Goal: Download file/media

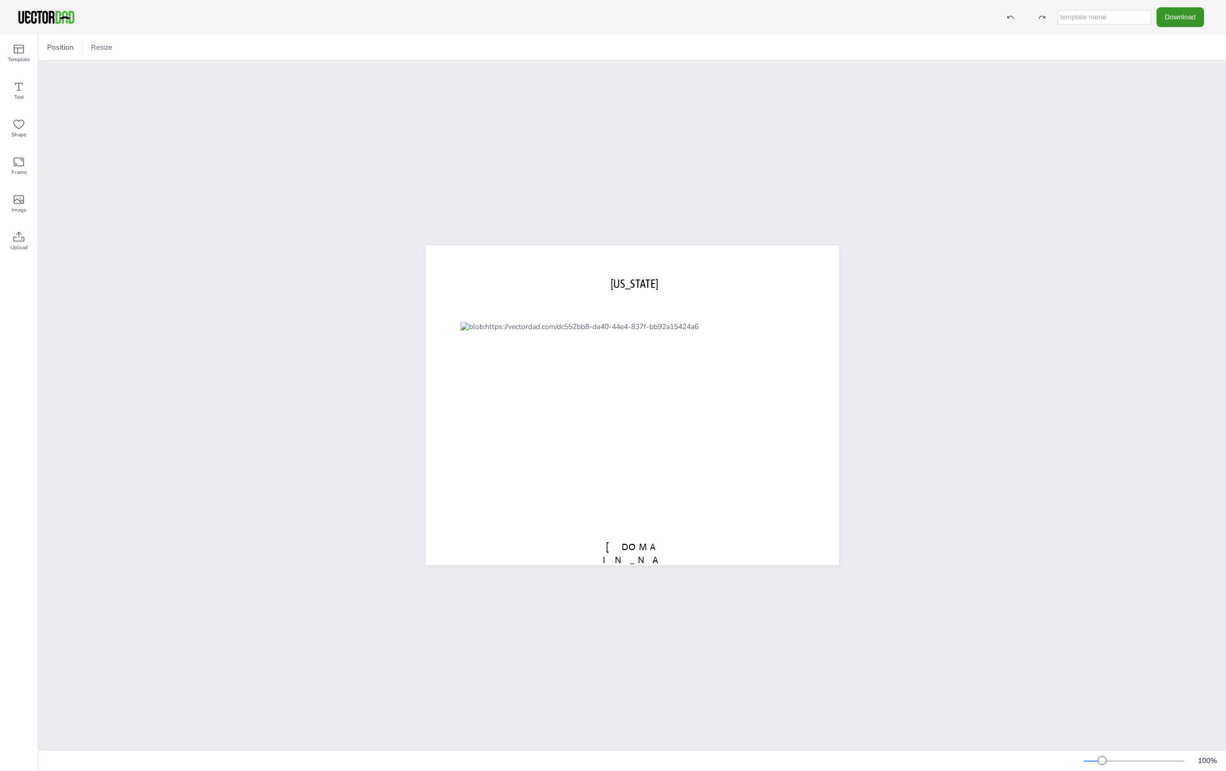
click at [1180, 15] on button "Download" at bounding box center [1180, 16] width 48 height 19
click at [1183, 63] on li "PNG" at bounding box center [1183, 63] width 86 height 21
click at [1188, 19] on button "Download" at bounding box center [1180, 16] width 48 height 19
click at [1169, 102] on li "SVG" at bounding box center [1183, 106] width 86 height 21
click at [631, 548] on span "[DOMAIN_NAME]" at bounding box center [632, 560] width 59 height 38
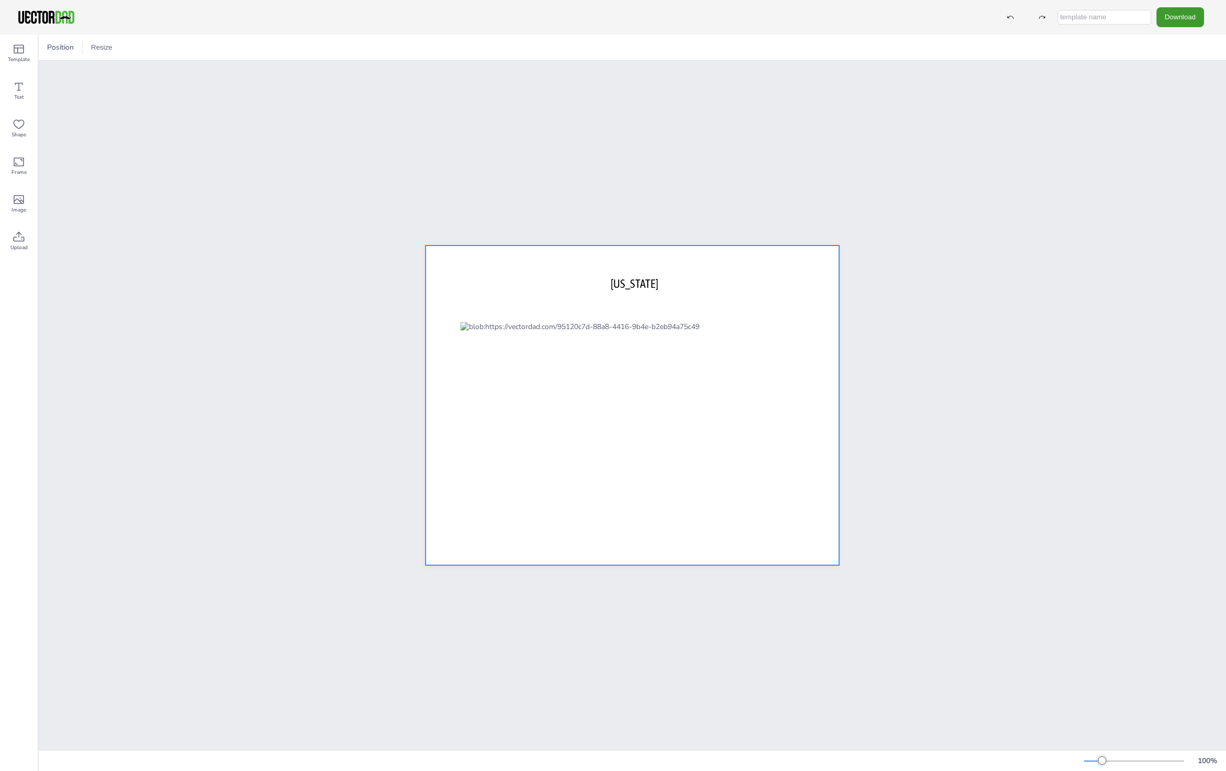
click at [724, 291] on div at bounding box center [631, 406] width 413 height 320
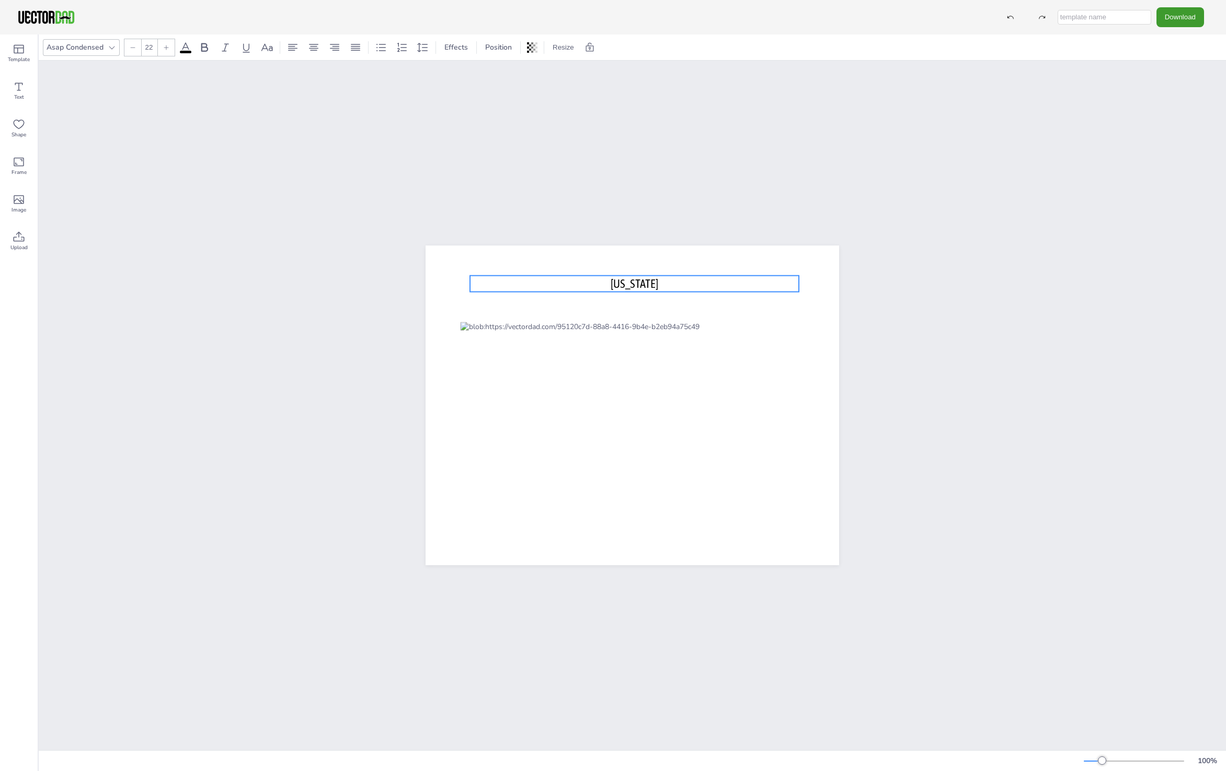
click at [645, 283] on span "[US_STATE]" at bounding box center [634, 284] width 48 height 14
click at [94, 50] on button "Resize" at bounding box center [102, 47] width 30 height 17
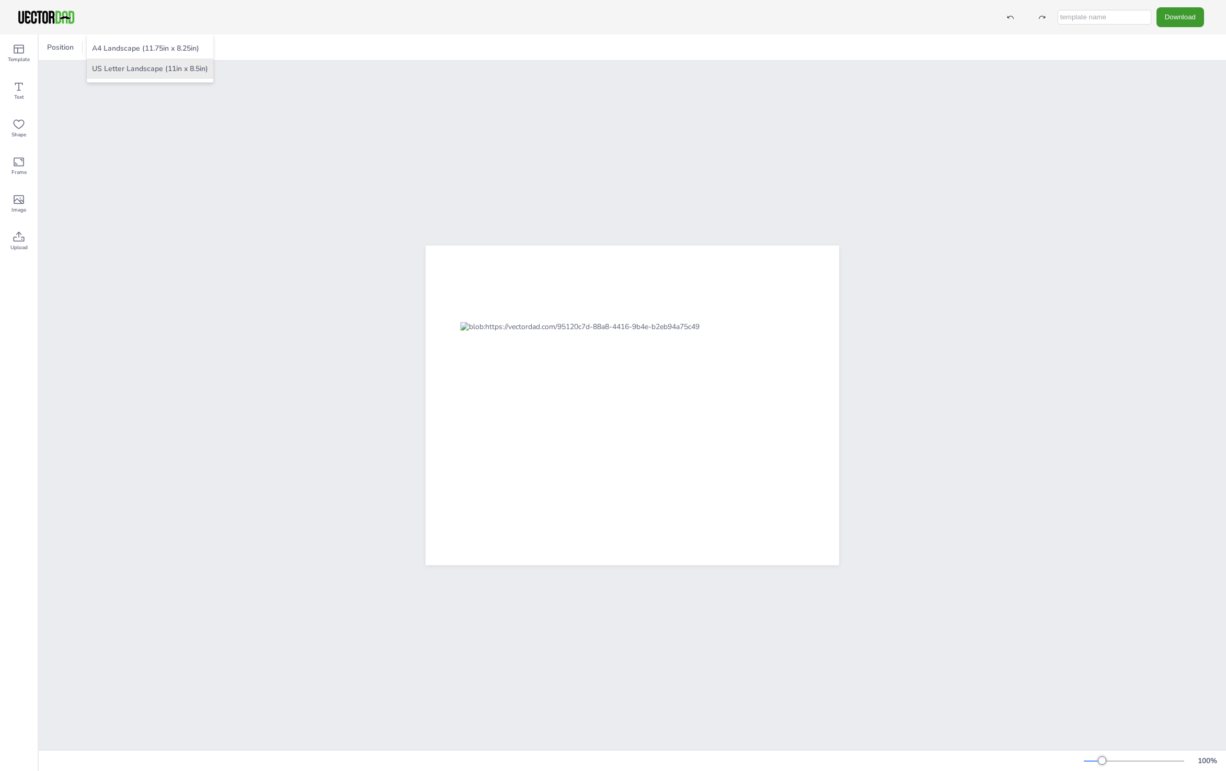
click at [153, 68] on li "US Letter Landscape (11in x 8.5in)" at bounding box center [150, 69] width 126 height 20
click at [93, 40] on button "Resize" at bounding box center [102, 47] width 30 height 17
click at [122, 49] on li "A4 Landscape (11.75in x 8.25in)" at bounding box center [150, 48] width 126 height 20
click at [102, 51] on button "Resize" at bounding box center [102, 47] width 30 height 17
click at [117, 70] on li "US Letter Landscape (11in x 8.5in)" at bounding box center [150, 69] width 126 height 20
